Goal: Transaction & Acquisition: Obtain resource

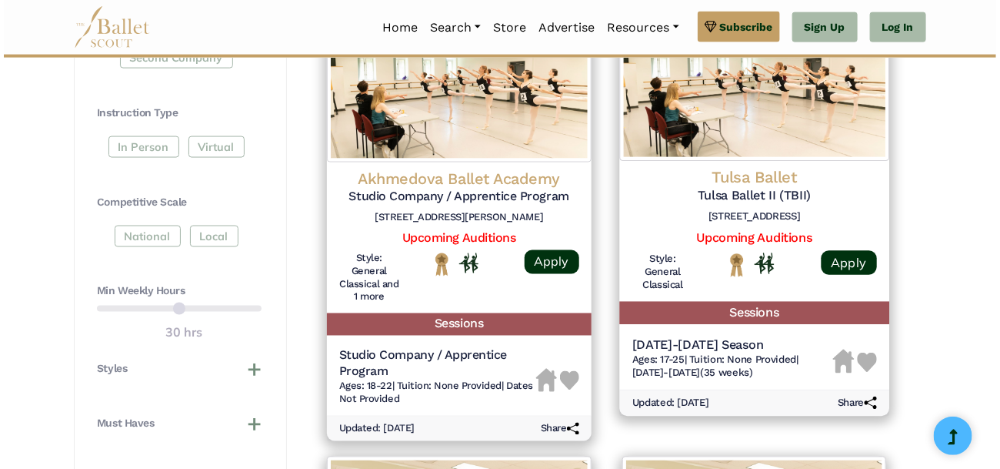
scroll to position [775, 0]
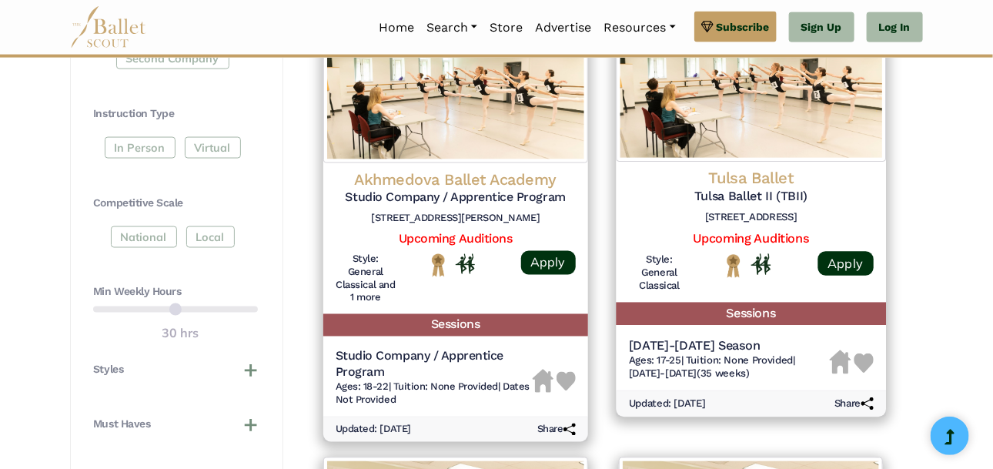
click at [694, 166] on div "Tulsa Ballet Tulsa Ballet II (TBII) [STREET_ADDRESS] Upcoming Auditions Style: …" at bounding box center [750, 232] width 269 height 141
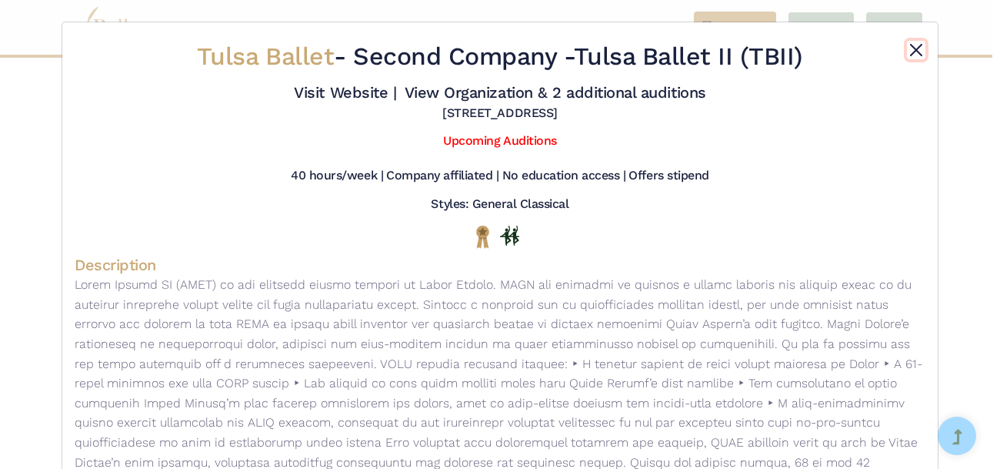
click at [910, 53] on button "Close" at bounding box center [916, 50] width 18 height 18
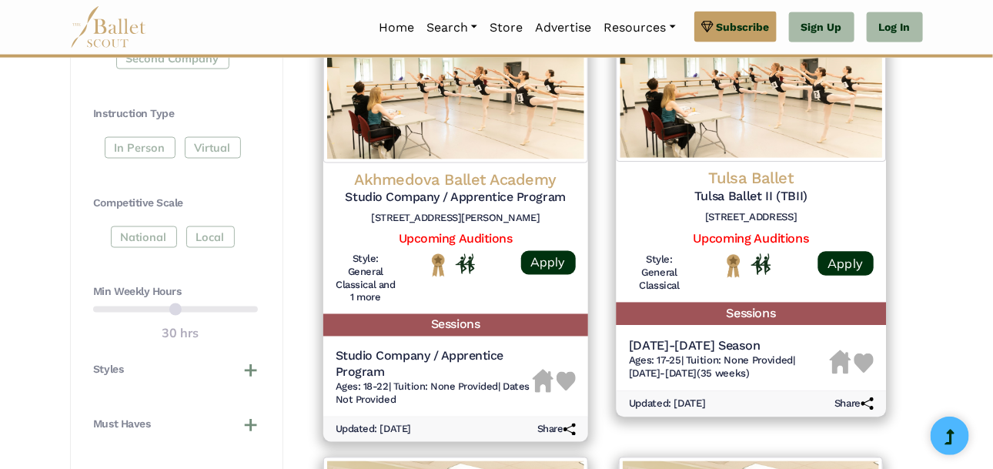
click at [795, 155] on img at bounding box center [750, 83] width 269 height 157
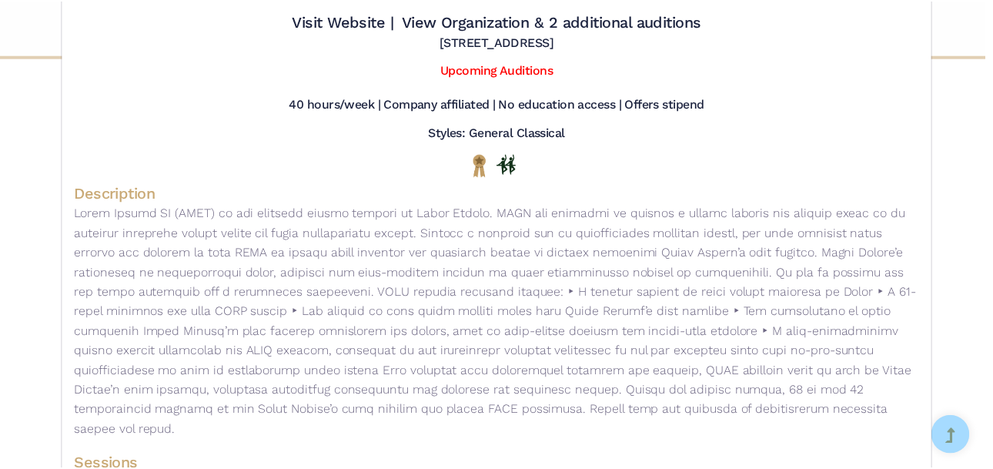
scroll to position [0, 0]
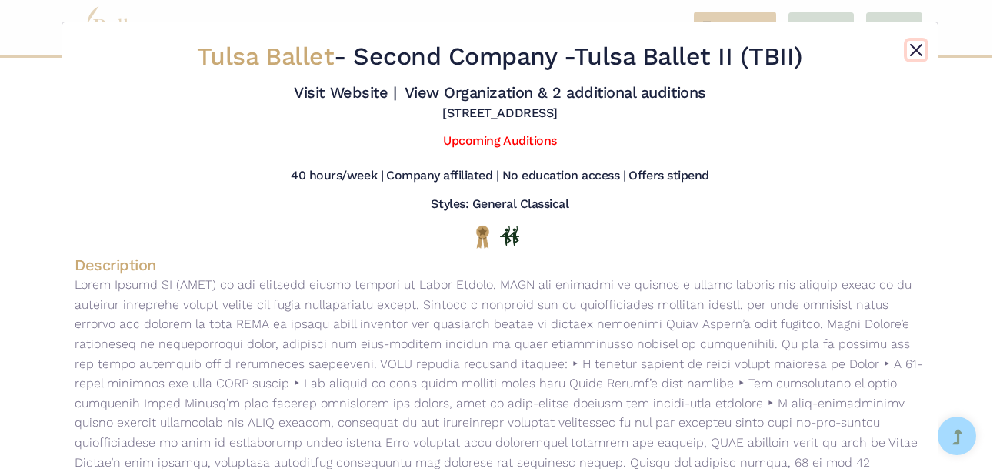
click at [910, 53] on button "Close" at bounding box center [916, 50] width 18 height 18
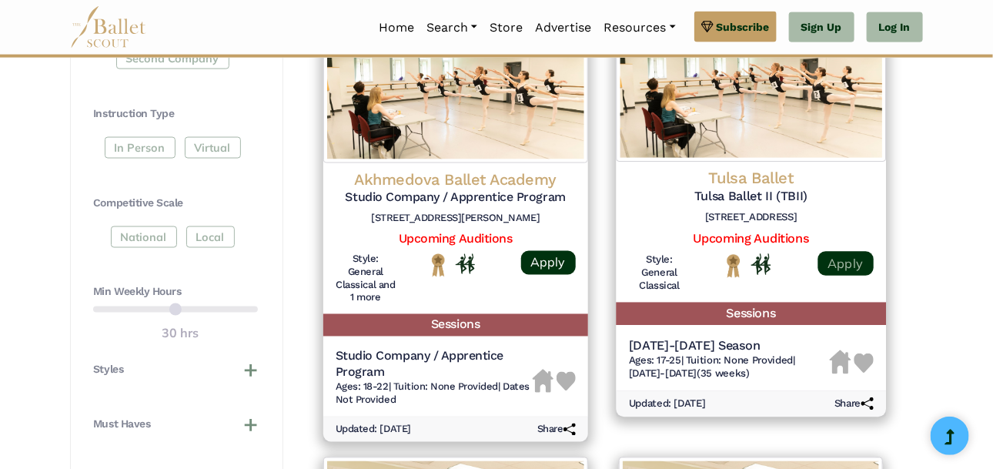
click at [833, 269] on link "Apply" at bounding box center [844, 263] width 55 height 25
click at [849, 265] on link "Apply" at bounding box center [844, 263] width 55 height 25
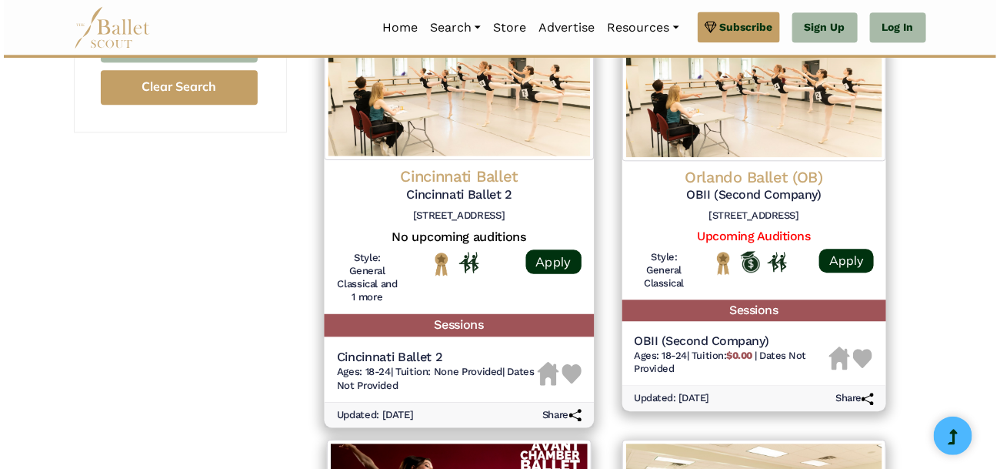
scroll to position [1240, 0]
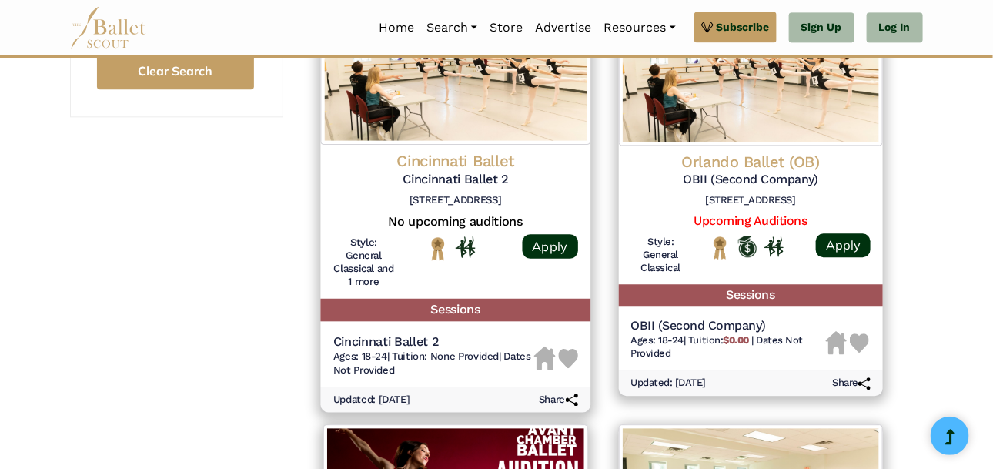
click at [459, 185] on h5 "Cincinnati Ballet 2" at bounding box center [455, 180] width 245 height 16
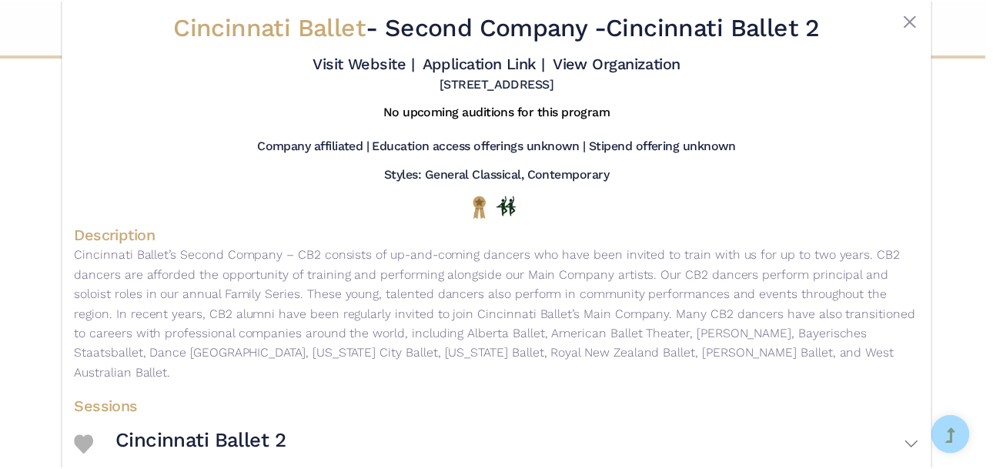
scroll to position [90, 0]
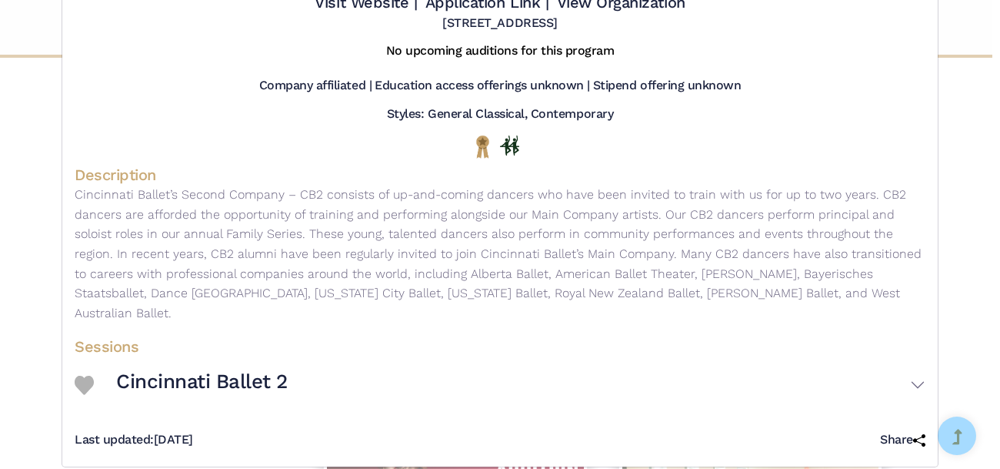
click at [966, 191] on div "Cincinnati Ballet - Second Company - Cincinnati Ballet 2 Visit Website | Applic…" at bounding box center [500, 234] width 1000 height 469
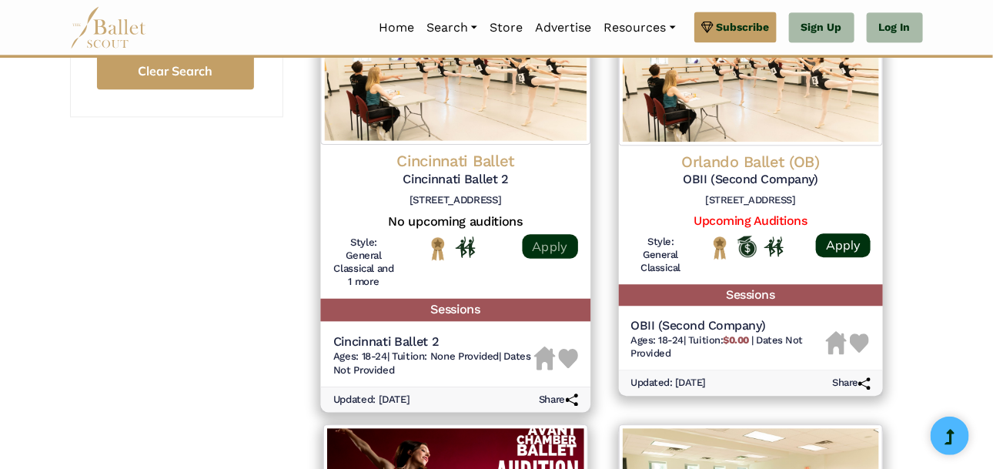
click at [564, 246] on link "Apply" at bounding box center [549, 246] width 55 height 25
click at [552, 249] on link "Apply" at bounding box center [549, 246] width 55 height 25
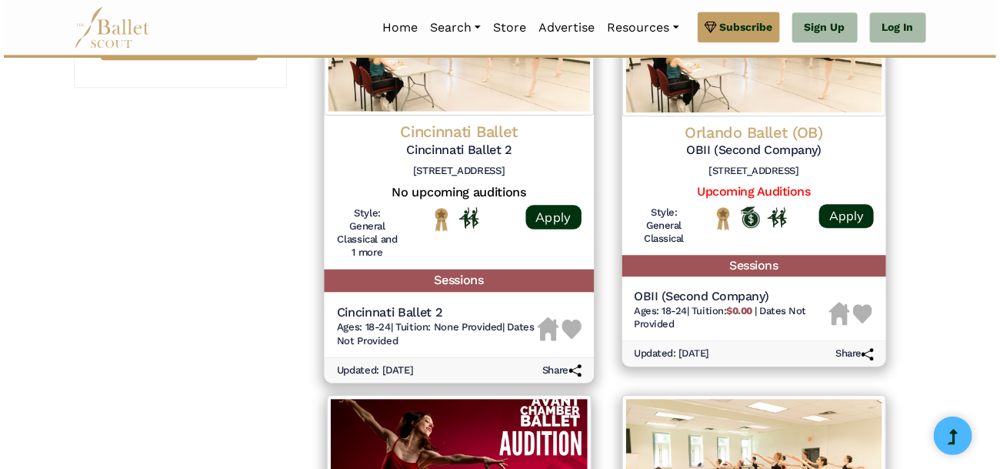
scroll to position [1266, 0]
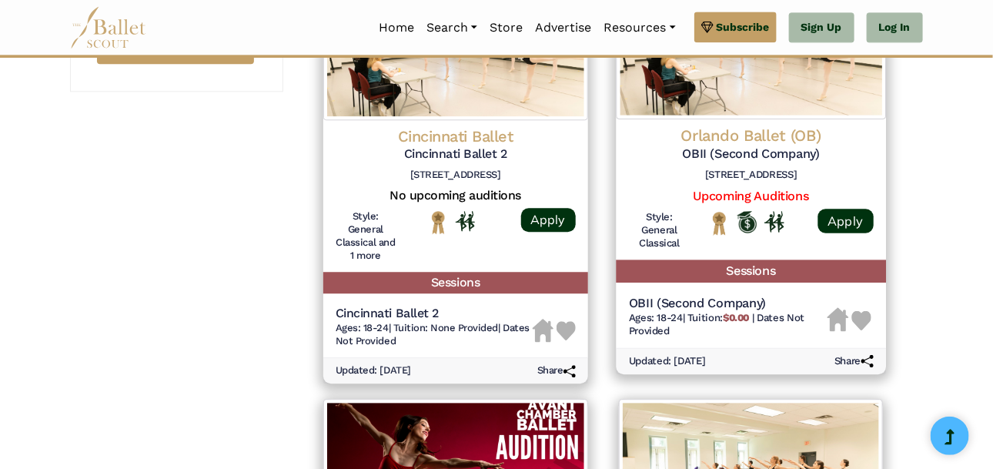
click at [778, 290] on div "OBII (Second Company) Ages: 18-24 | Tuition: $0.00 | Dates Not Provided" at bounding box center [750, 318] width 269 height 58
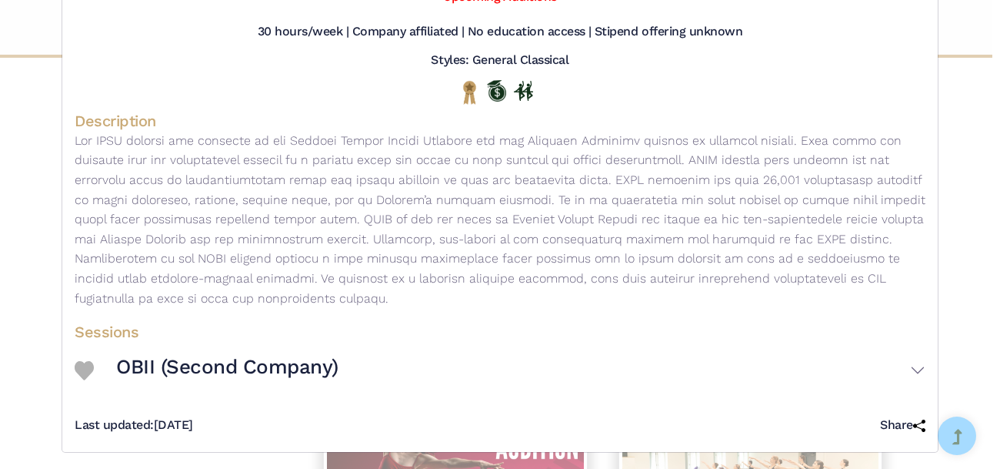
scroll to position [181, 0]
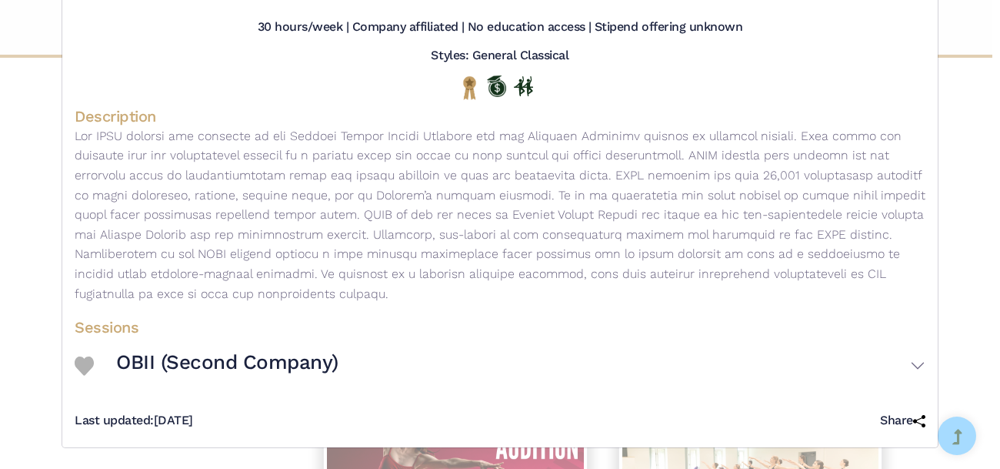
click at [247, 447] on div "Orlando Ballet (OB) - Second Company - OBII (Second Company) Visit Website | Ap…" at bounding box center [500, 234] width 1000 height 469
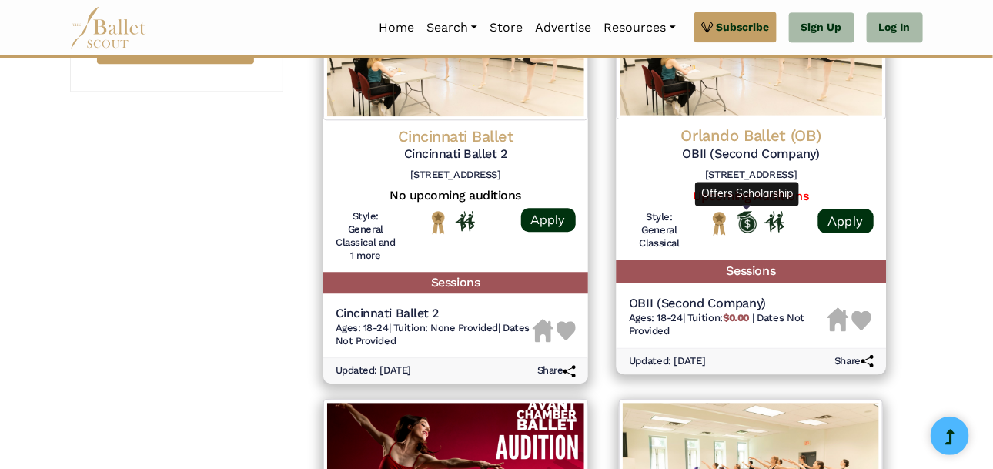
click at [740, 212] on img "Offers Scholarship" at bounding box center [746, 222] width 20 height 22
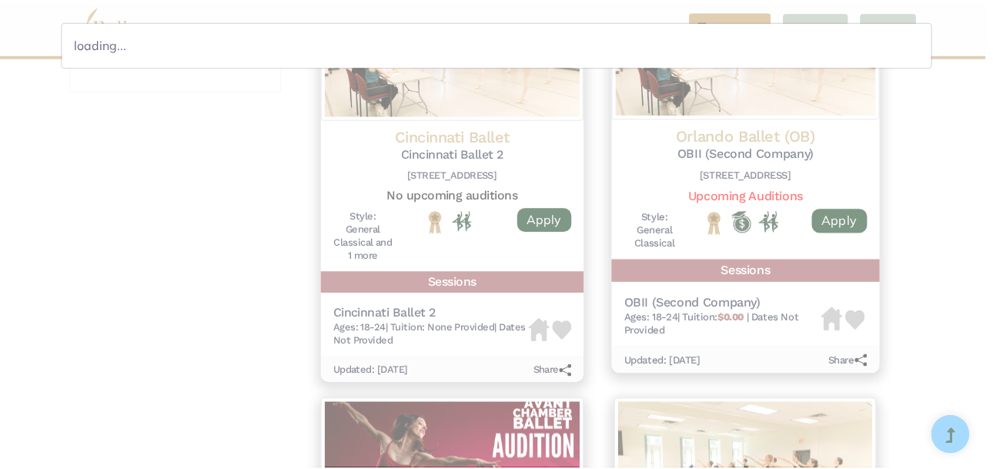
scroll to position [0, 0]
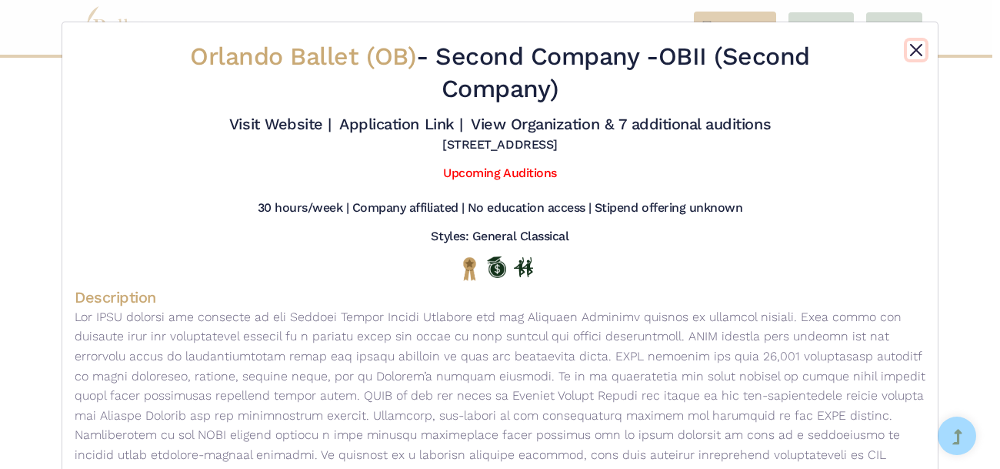
click at [909, 48] on button "Close" at bounding box center [916, 50] width 18 height 18
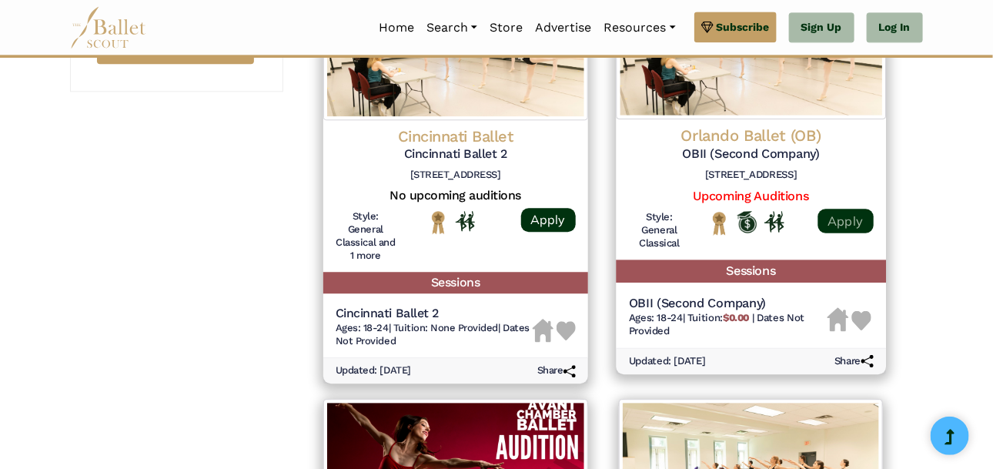
click at [836, 217] on link "Apply" at bounding box center [844, 221] width 55 height 25
click at [846, 215] on link "Apply" at bounding box center [844, 221] width 55 height 25
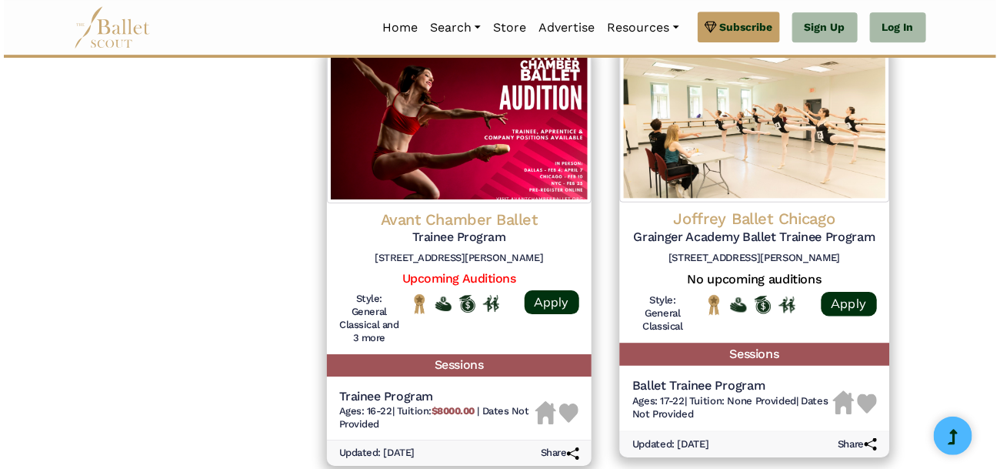
scroll to position [1640, 0]
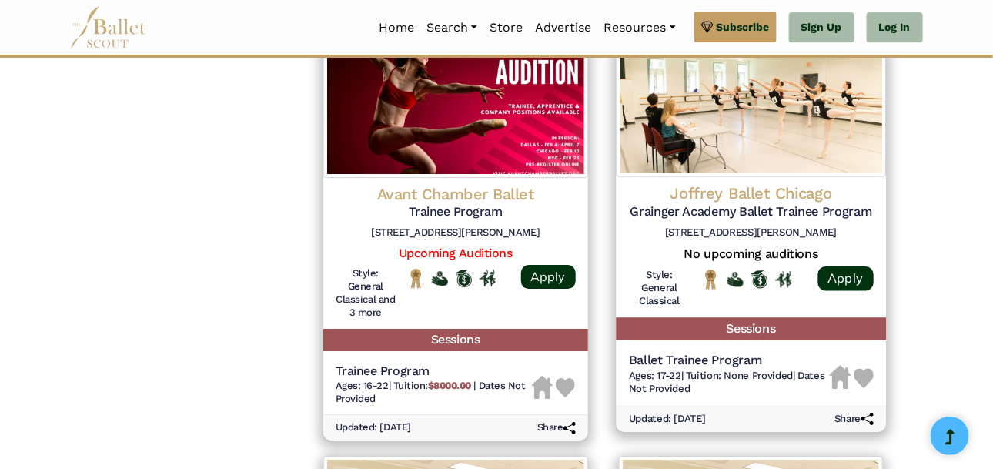
click at [699, 226] on h6 "[STREET_ADDRESS][PERSON_NAME]" at bounding box center [750, 232] width 245 height 13
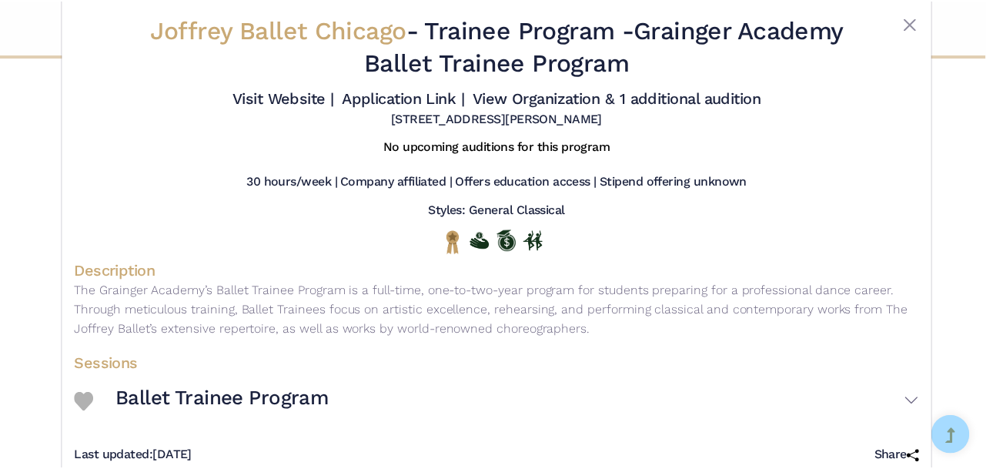
scroll to position [62, 0]
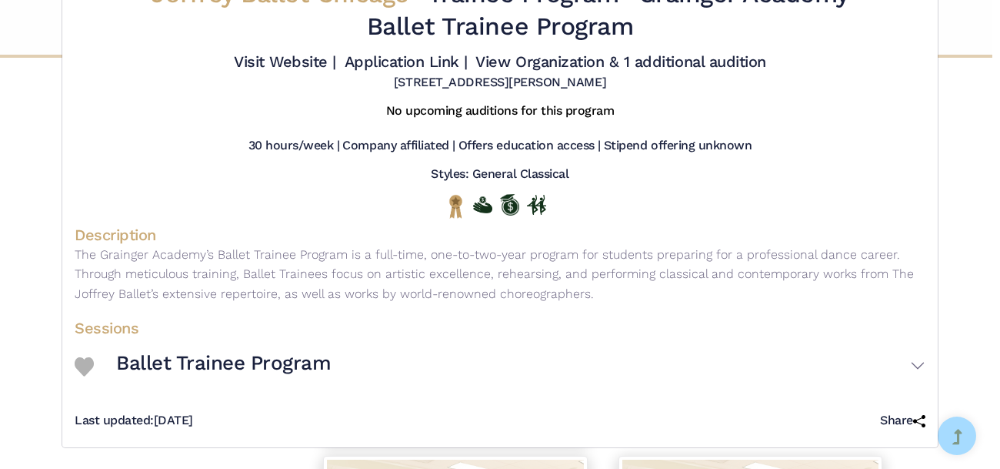
click at [5, 217] on div "Joffrey Ballet Chicago - Trainee Program - Grainger Academy Ballet Trainee Prog…" at bounding box center [500, 234] width 1000 height 469
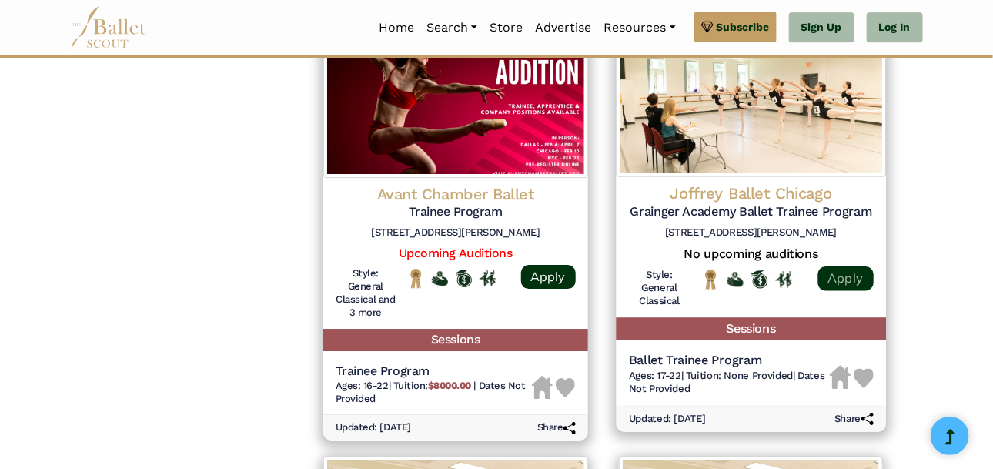
click at [846, 275] on link "Apply" at bounding box center [844, 277] width 55 height 25
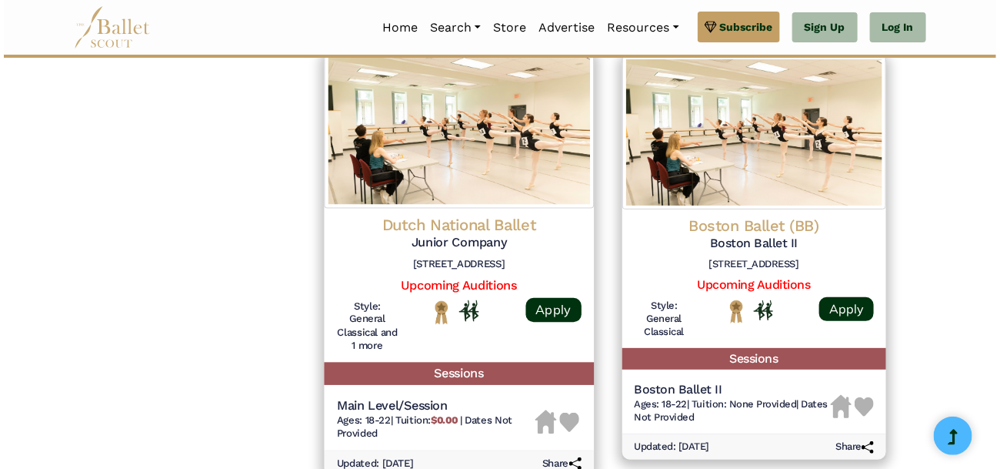
scroll to position [2041, 0]
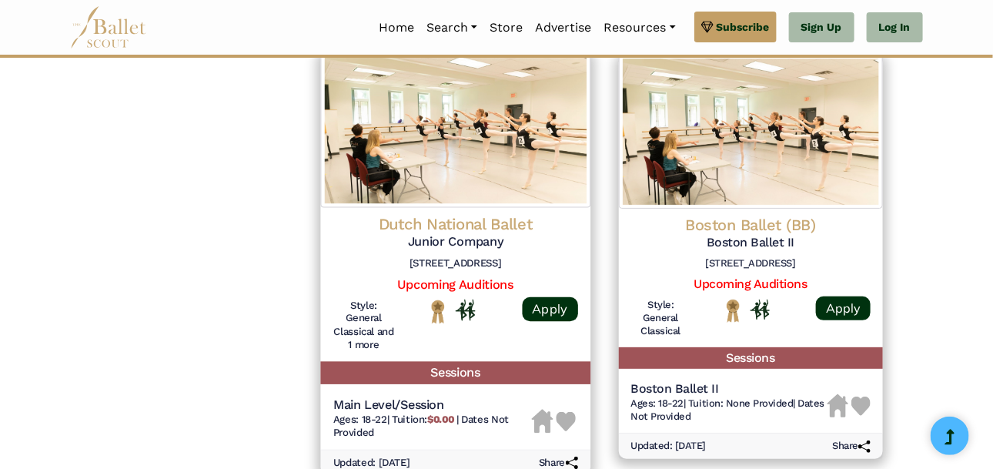
click at [491, 194] on img at bounding box center [455, 129] width 269 height 157
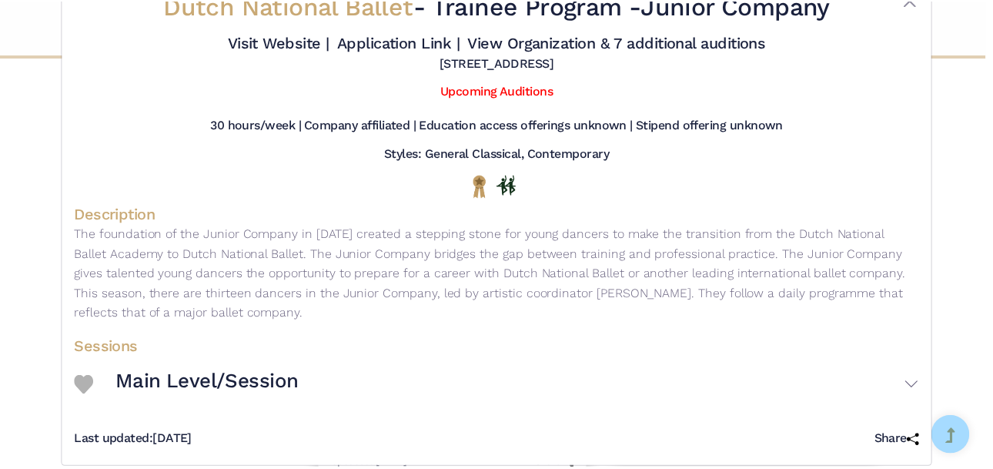
scroll to position [70, 0]
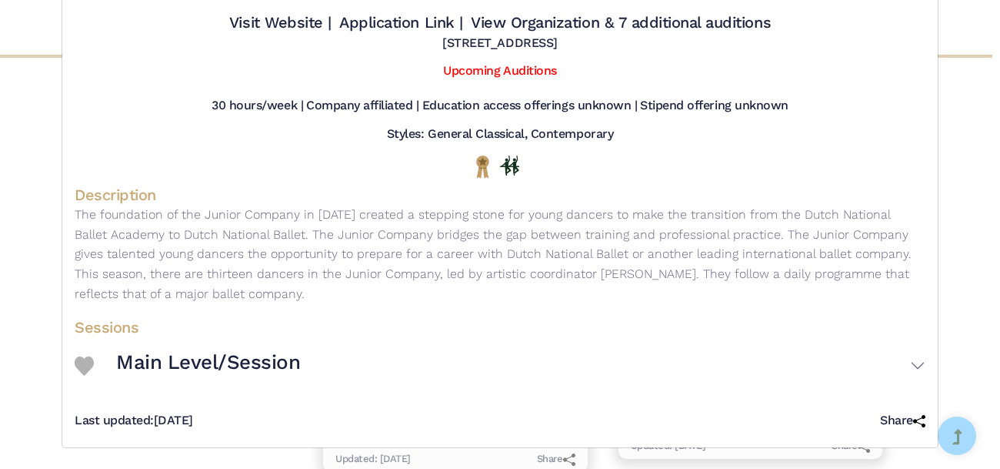
click at [251, 459] on div "Dutch National Ballet - Trainee Program - Junior Company Visit Website | Applic…" at bounding box center [500, 234] width 1000 height 469
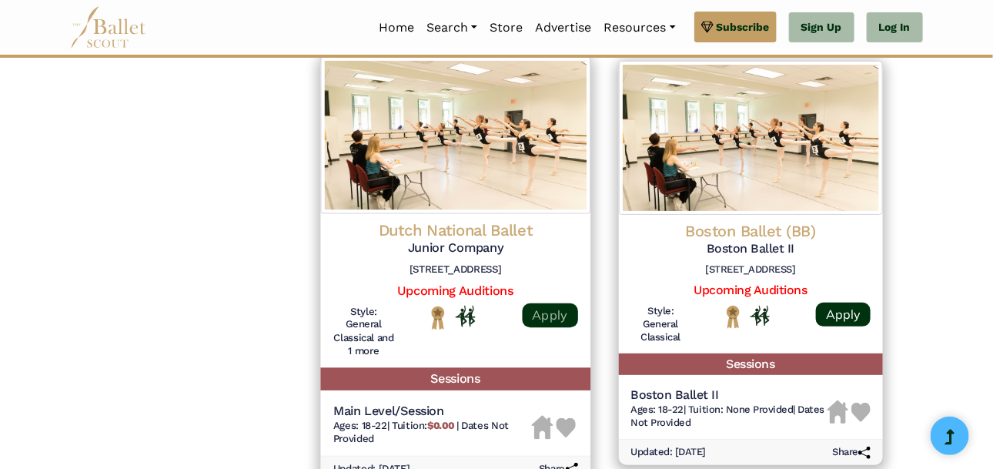
scroll to position [2037, 0]
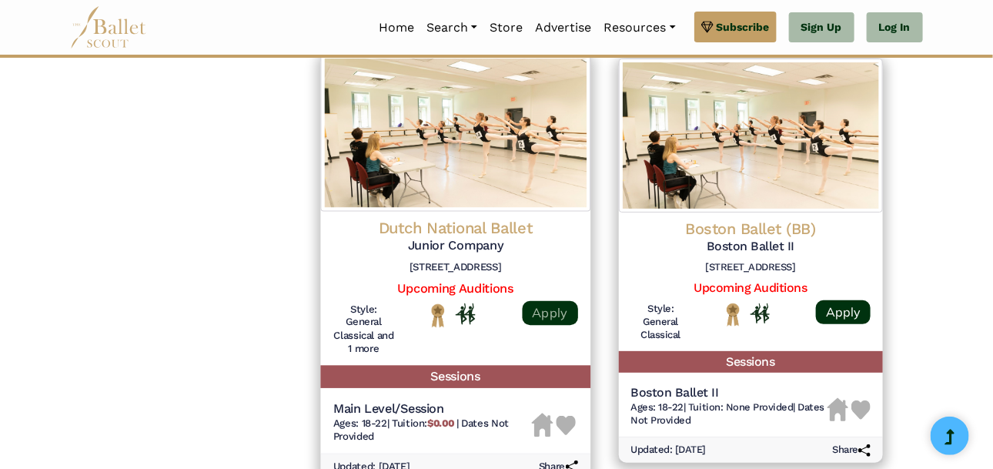
click at [552, 315] on link "Apply" at bounding box center [549, 313] width 55 height 25
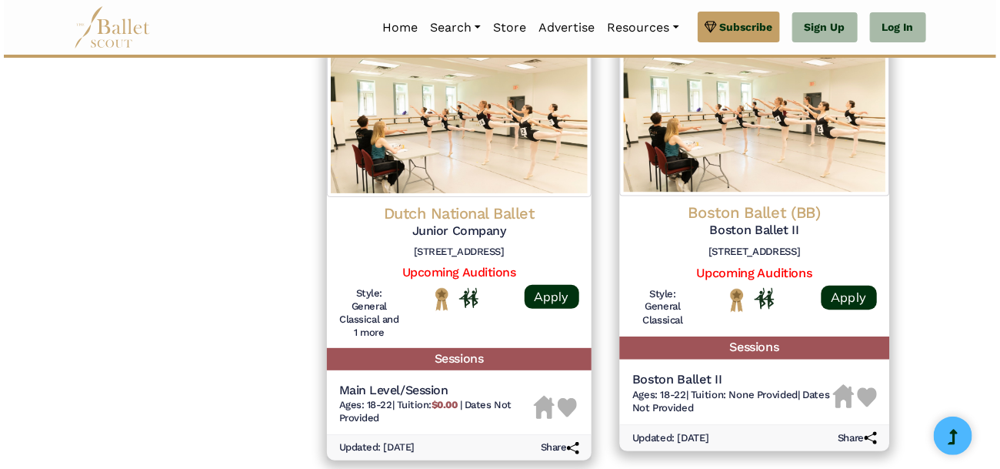
scroll to position [2054, 0]
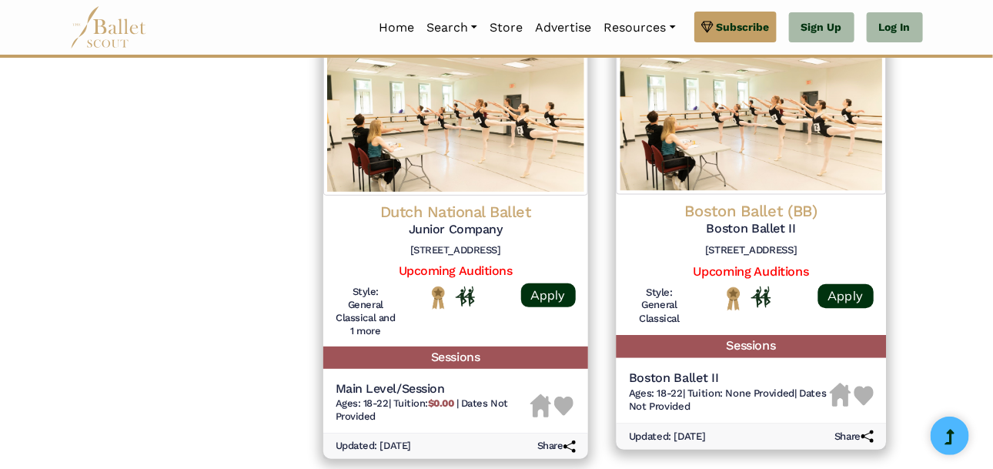
click at [702, 302] on div at bounding box center [750, 298] width 97 height 25
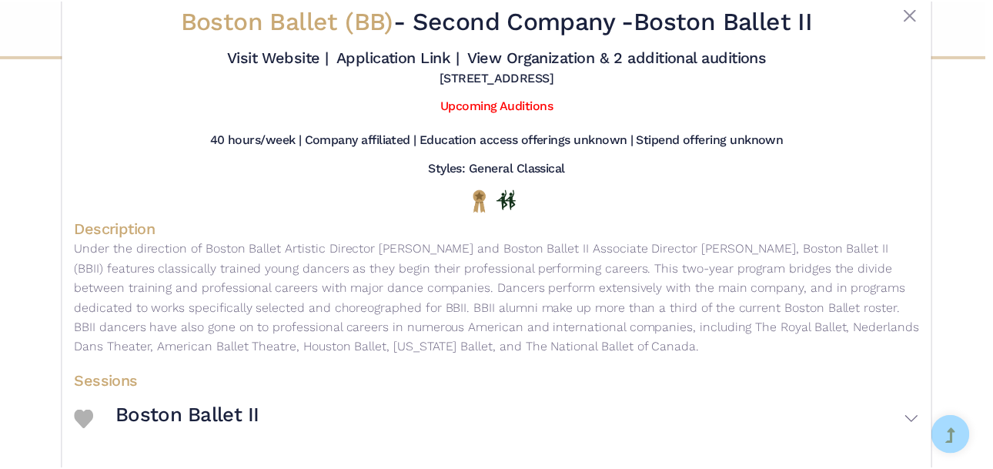
scroll to position [0, 0]
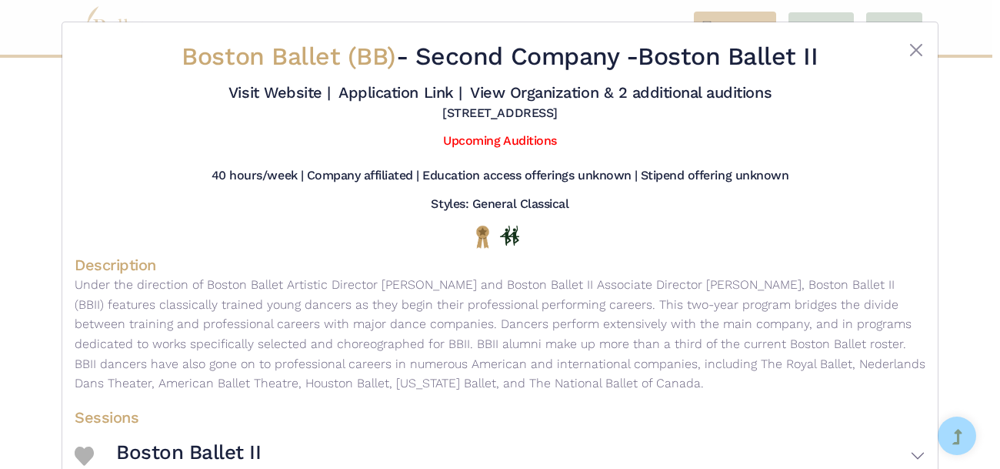
click at [987, 190] on div "Boston Ballet (BB) - Second Company - Boston Ballet II Visit Website | Applicat…" at bounding box center [500, 234] width 1000 height 469
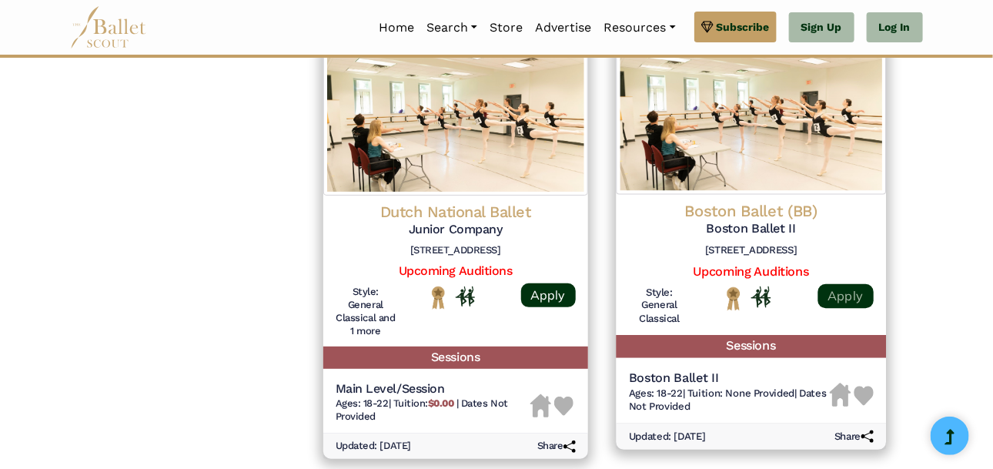
click at [846, 301] on link "Apply" at bounding box center [844, 296] width 55 height 25
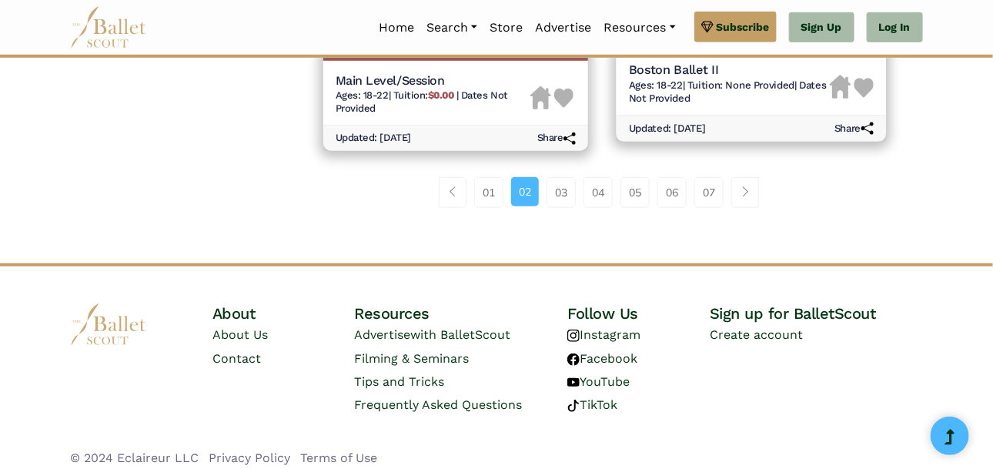
scroll to position [2360, 0]
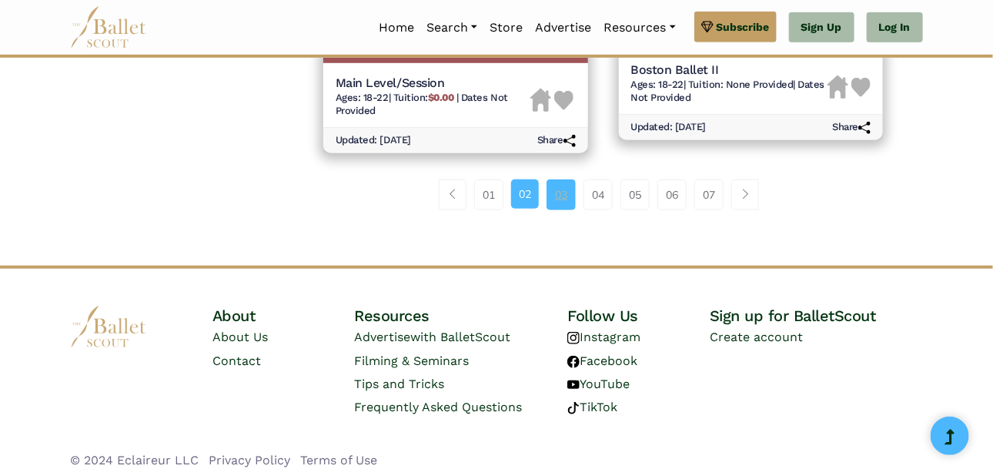
click at [559, 199] on link "03" at bounding box center [560, 194] width 29 height 31
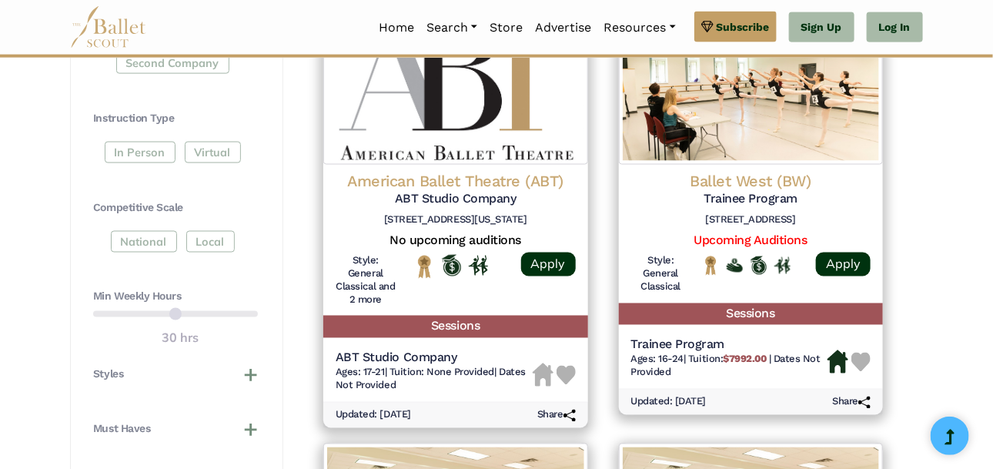
scroll to position [772, 0]
